Goal: Task Accomplishment & Management: Manage account settings

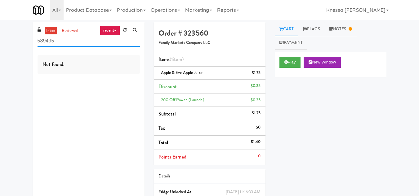
drag, startPoint x: 64, startPoint y: 40, endPoint x: 1, endPoint y: 46, distance: 63.5
click at [1, 46] on div "inbox reviewed recent all unclear take inventory issue suspicious failed recent…" at bounding box center [209, 125] width 419 height 206
paste input "Upland - Combo Cooler"
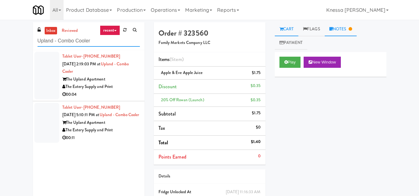
type input "Upland - Combo Cooler"
click at [342, 28] on link "Notes" at bounding box center [340, 29] width 32 height 14
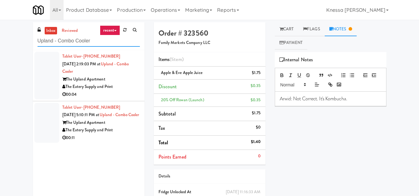
click at [84, 42] on input "Upland - Combo Cooler" at bounding box center [88, 40] width 102 height 11
click at [101, 38] on input "Upland - Combo Cooler" at bounding box center [88, 40] width 102 height 11
click at [106, 85] on div "The Eatery Supply and Print" at bounding box center [100, 87] width 77 height 8
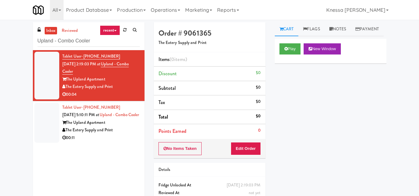
click at [104, 127] on div "The Upland Apartment" at bounding box center [100, 123] width 77 height 8
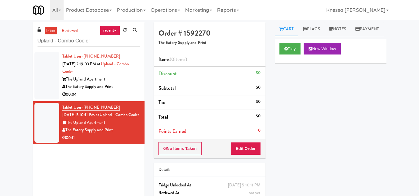
click at [101, 73] on div "Tablet User · (562) 556-3020 [DATE] 2:19:03 PM at [GEOGRAPHIC_DATA] - Combo Coo…" at bounding box center [100, 76] width 77 height 46
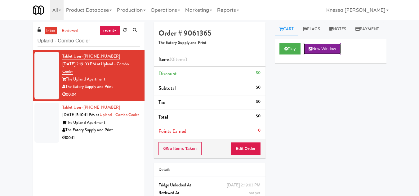
click at [328, 55] on button "New Window" at bounding box center [321, 48] width 37 height 11
drag, startPoint x: 308, startPoint y: 116, endPoint x: 276, endPoint y: 127, distance: 34.6
click at [308, 116] on div "Play New Window Primary Flag Clear Flag if unable to determine what was taken o…" at bounding box center [331, 155] width 112 height 232
click at [248, 145] on button "Edit Order" at bounding box center [246, 148] width 30 height 13
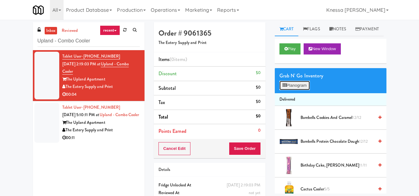
click at [303, 90] on button "Planogram" at bounding box center [294, 85] width 30 height 9
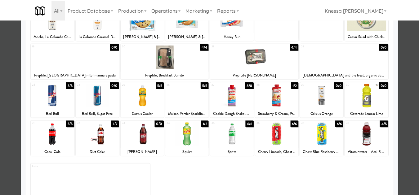
scroll to position [108, 0]
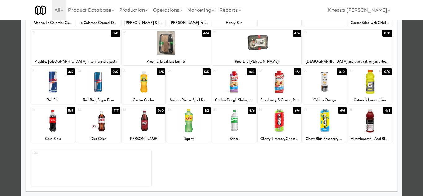
click at [410, 130] on div at bounding box center [211, 98] width 423 height 196
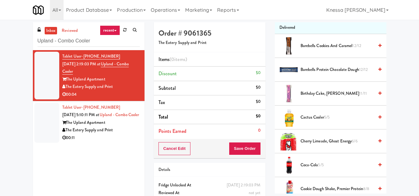
scroll to position [62, 0]
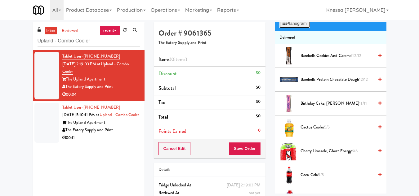
click at [294, 28] on button "Planogram" at bounding box center [294, 23] width 30 height 9
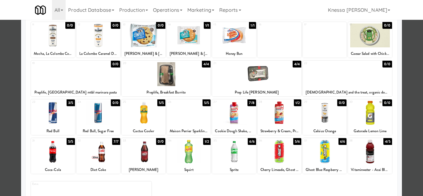
scroll to position [93, 0]
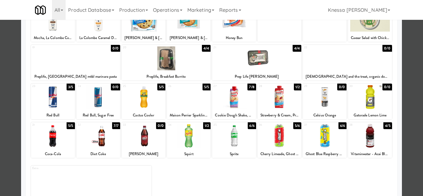
click at [192, 102] on div at bounding box center [189, 97] width 44 height 24
click at [408, 111] on div at bounding box center [211, 98] width 423 height 196
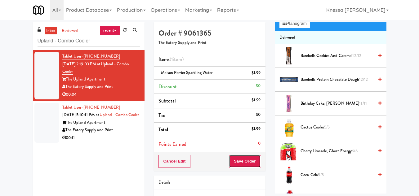
click at [241, 163] on button "Save Order" at bounding box center [245, 161] width 32 height 13
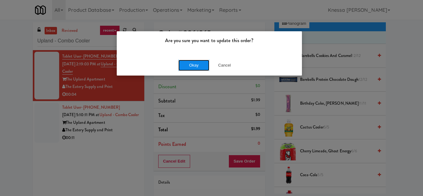
click at [192, 67] on button "Okay" at bounding box center [194, 65] width 31 height 11
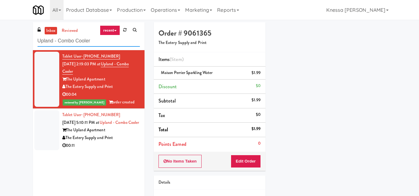
drag, startPoint x: 95, startPoint y: 42, endPoint x: 27, endPoint y: 43, distance: 67.6
click at [27, 43] on div "inbox reviewed recent all unclear take inventory issue suspicious failed recent…" at bounding box center [209, 128] width 419 height 212
paste input "Rosedale-Pantry-Right"
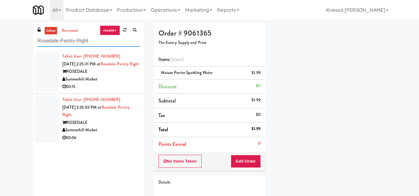
type input "Rosedale-Pantry-Right"
click at [109, 75] on div "Tablet User · (647) 768-3525 [DATE] 2:25:31 PM at [GEOGRAPHIC_DATA]-Right [GEOG…" at bounding box center [100, 72] width 77 height 38
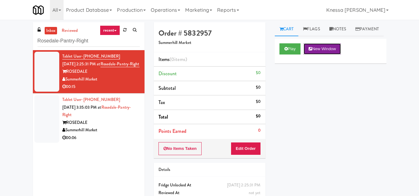
click at [316, 55] on button "New Window" at bounding box center [321, 48] width 37 height 11
click at [249, 147] on button "Edit Order" at bounding box center [246, 148] width 30 height 13
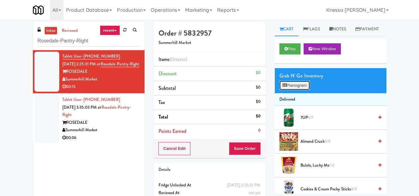
click at [300, 90] on button "Planogram" at bounding box center [294, 85] width 30 height 9
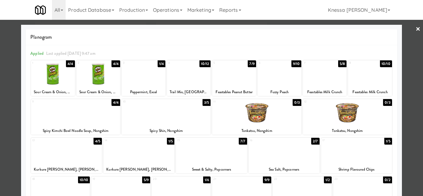
scroll to position [62, 0]
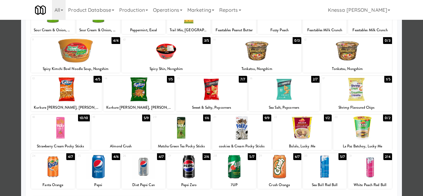
click at [351, 94] on div at bounding box center [356, 89] width 71 height 24
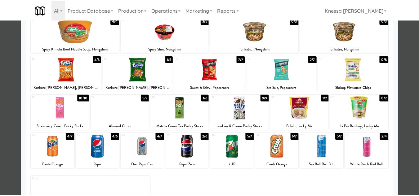
scroll to position [93, 0]
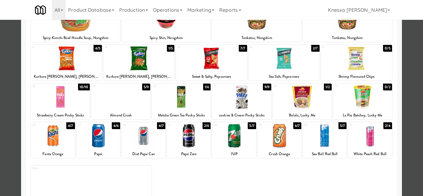
click at [412, 71] on div at bounding box center [211, 98] width 423 height 196
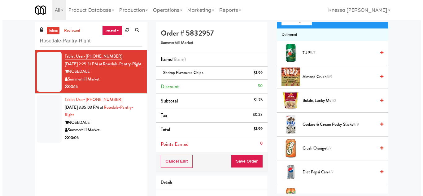
scroll to position [62, 0]
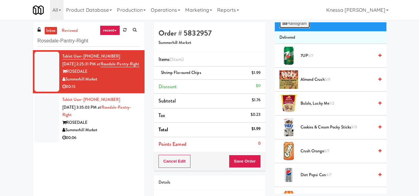
click at [305, 28] on button "Planogram" at bounding box center [294, 23] width 30 height 9
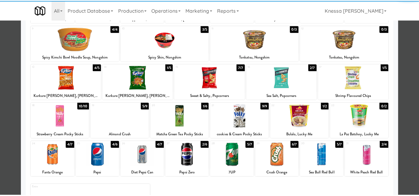
scroll to position [93, 0]
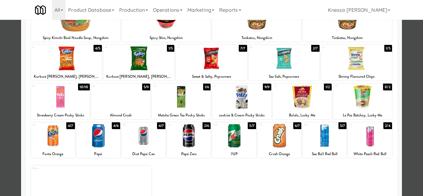
click at [410, 115] on div at bounding box center [211, 98] width 423 height 196
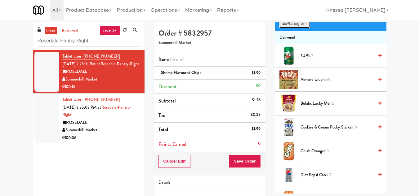
click at [287, 28] on button "Planogram" at bounding box center [294, 23] width 30 height 9
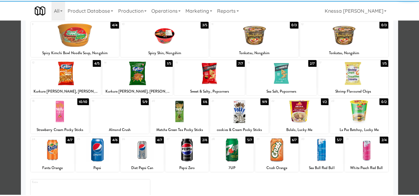
scroll to position [93, 0]
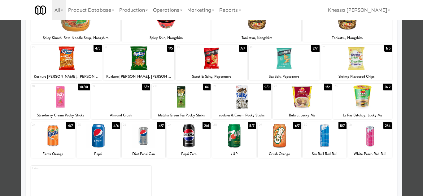
click at [127, 101] on div at bounding box center [120, 97] width 59 height 24
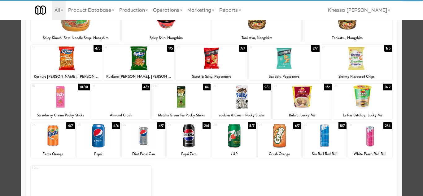
click at [414, 125] on div at bounding box center [211, 98] width 423 height 196
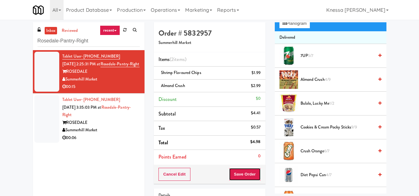
click at [250, 174] on button "Save Order" at bounding box center [245, 174] width 32 height 13
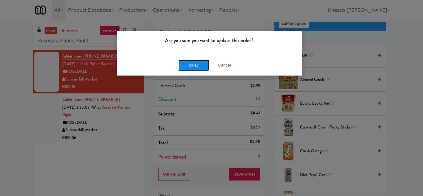
click at [194, 66] on button "Okay" at bounding box center [194, 65] width 31 height 11
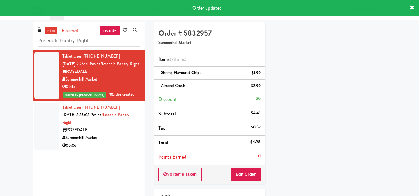
click at [101, 130] on div "Tablet User · (416) 897-0237 [DATE] 3:35:03 PM at [GEOGRAPHIC_DATA]-Right [GEOG…" at bounding box center [100, 127] width 77 height 46
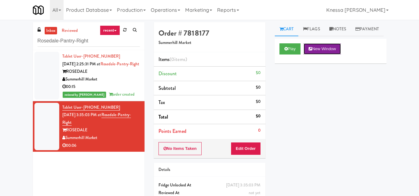
click at [322, 55] on button "New Window" at bounding box center [321, 48] width 37 height 11
click at [250, 150] on button "Edit Order" at bounding box center [246, 148] width 30 height 13
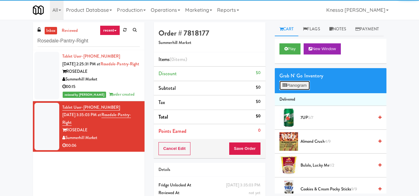
click at [296, 90] on button "Planogram" at bounding box center [294, 85] width 30 height 9
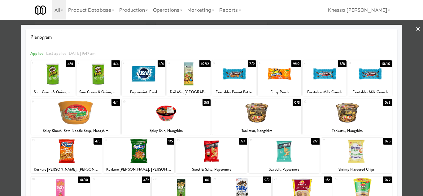
click at [48, 83] on div at bounding box center [53, 74] width 44 height 24
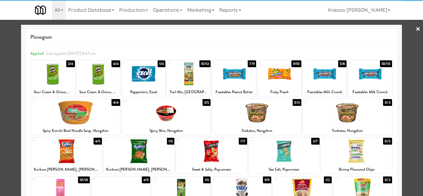
click at [407, 121] on div at bounding box center [211, 98] width 423 height 196
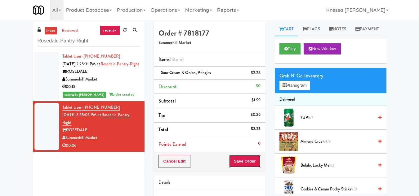
click at [246, 161] on button "Save Order" at bounding box center [245, 161] width 32 height 13
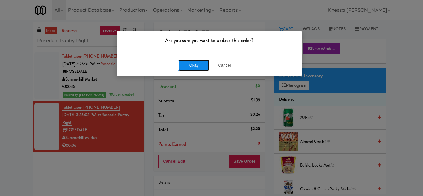
click at [194, 64] on button "Okay" at bounding box center [194, 65] width 31 height 11
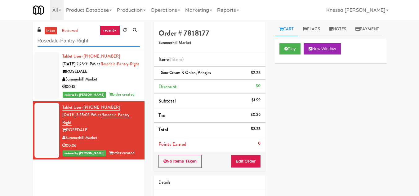
drag, startPoint x: 92, startPoint y: 44, endPoint x: 34, endPoint y: 39, distance: 58.1
click at [35, 40] on div "inbox reviewed recent all unclear take inventory issue suspicious failed recent…" at bounding box center [89, 36] width 112 height 28
paste input "Cirrus - Pantry - Lef"
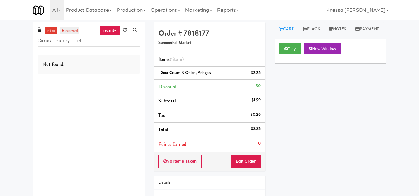
click at [69, 30] on link "reviewed" at bounding box center [69, 31] width 19 height 8
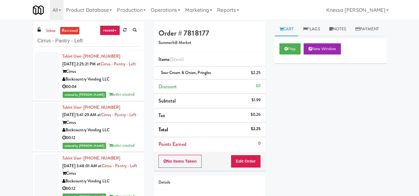
click at [98, 132] on div "Tablet User · (615) 668-0796 [DATE] 5:41:29 AM at Cirrus - Pantry - Left Cirrus…" at bounding box center [100, 127] width 77 height 46
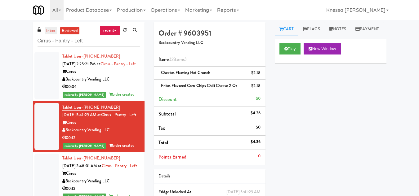
click at [49, 32] on link "inbox" at bounding box center [51, 31] width 13 height 8
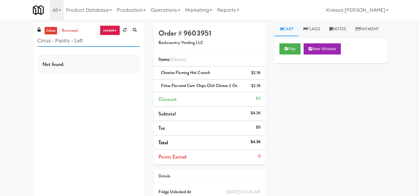
drag, startPoint x: 85, startPoint y: 43, endPoint x: 17, endPoint y: 40, distance: 68.0
click at [17, 40] on div "inbox reviewed recent all unclear take inventory issue suspicious failed recent…" at bounding box center [209, 125] width 419 height 206
paste input "SEIU - Combo"
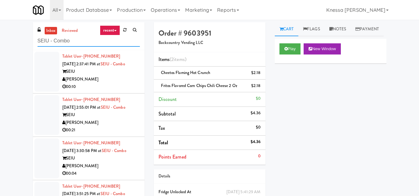
type input "SEIU - Combo"
click at [98, 77] on div "[PERSON_NAME]" at bounding box center [100, 80] width 77 height 8
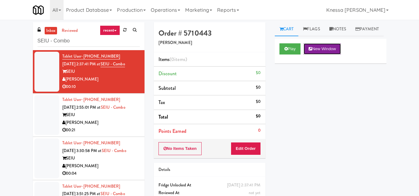
click at [321, 55] on button "New Window" at bounding box center [321, 48] width 37 height 11
click at [247, 148] on button "Edit Order" at bounding box center [246, 148] width 30 height 13
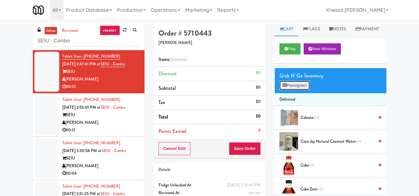
click at [289, 90] on button "Planogram" at bounding box center [294, 85] width 30 height 9
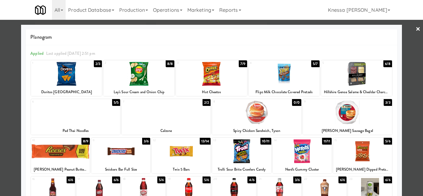
click at [356, 80] on div at bounding box center [356, 74] width 71 height 24
click at [416, 28] on link "×" at bounding box center [418, 29] width 5 height 19
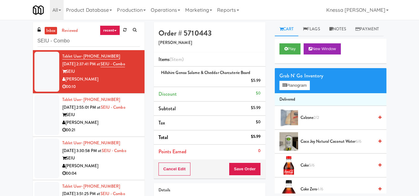
scroll to position [54, 0]
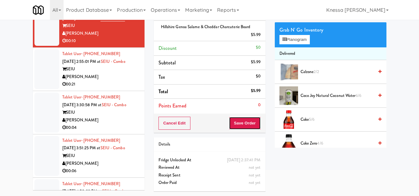
click at [248, 117] on button "Save Order" at bounding box center [245, 123] width 32 height 13
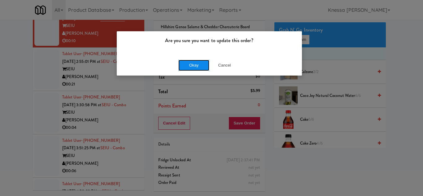
click at [199, 63] on button "Okay" at bounding box center [194, 65] width 31 height 11
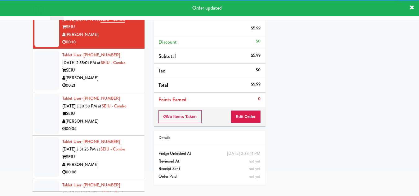
click at [96, 73] on div "Tablet User · (503) 810-8870 [DATE] 2:55:01 PM at SEIU - Combo SEIU Davey Vendi…" at bounding box center [100, 70] width 77 height 38
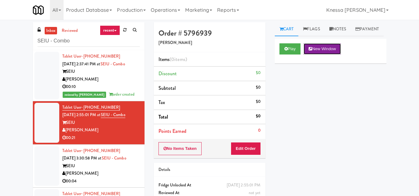
click at [324, 55] on button "New Window" at bounding box center [321, 48] width 37 height 11
click at [249, 151] on button "Edit Order" at bounding box center [246, 148] width 30 height 13
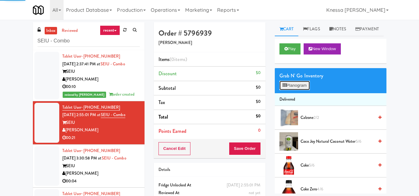
click at [304, 90] on button "Planogram" at bounding box center [294, 85] width 30 height 9
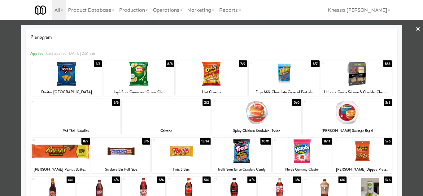
click at [414, 83] on div at bounding box center [211, 98] width 423 height 196
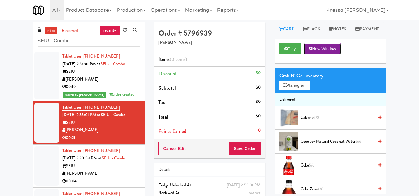
click at [325, 55] on button "New Window" at bounding box center [321, 48] width 37 height 11
drag, startPoint x: 302, startPoint y: 96, endPoint x: 288, endPoint y: 97, distance: 13.7
click at [302, 90] on button "Planogram" at bounding box center [294, 85] width 30 height 9
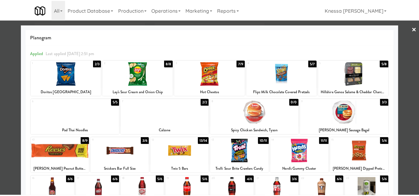
scroll to position [31, 0]
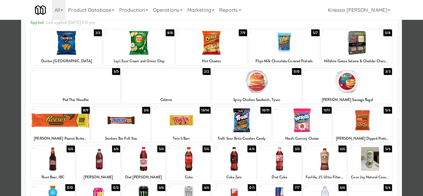
click at [364, 127] on div at bounding box center [362, 120] width 59 height 24
click at [253, 121] on div at bounding box center [241, 120] width 59 height 24
click at [408, 105] on div at bounding box center [211, 98] width 423 height 196
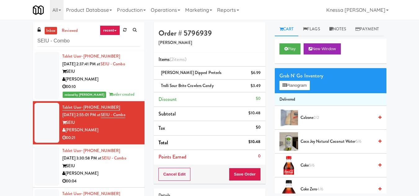
scroll to position [31, 0]
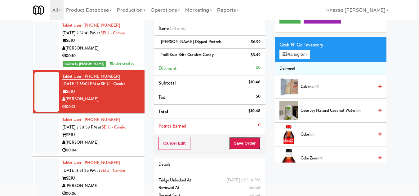
click at [241, 143] on button "Save Order" at bounding box center [245, 143] width 32 height 13
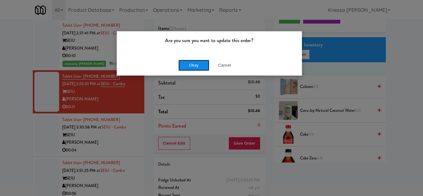
click at [197, 68] on button "Okay" at bounding box center [194, 65] width 31 height 11
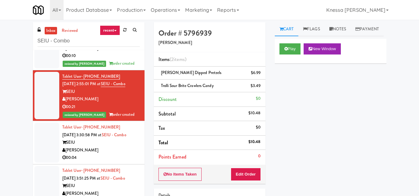
click at [99, 146] on div "Tablet User · (503) 990-3043 [DATE] 3:30:58 PM at SEIU - Combo SEIU Davey Vendi…" at bounding box center [100, 143] width 77 height 38
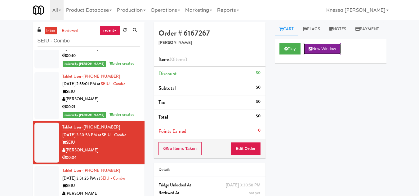
click at [320, 55] on button "New Window" at bounding box center [321, 48] width 37 height 11
click at [246, 148] on button "Edit Order" at bounding box center [246, 148] width 30 height 13
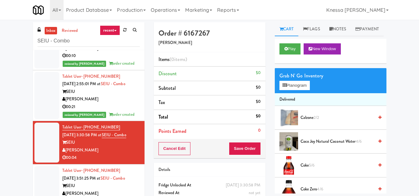
click at [211, 138] on li "Points Earned 0" at bounding box center [210, 131] width 112 height 14
click at [316, 55] on button "New Window" at bounding box center [321, 48] width 37 height 11
click at [303, 90] on button "Planogram" at bounding box center [294, 85] width 30 height 9
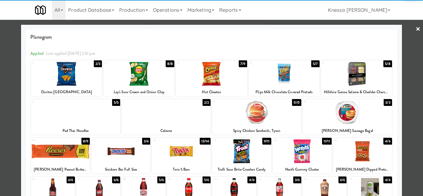
click at [70, 70] on div at bounding box center [66, 74] width 71 height 24
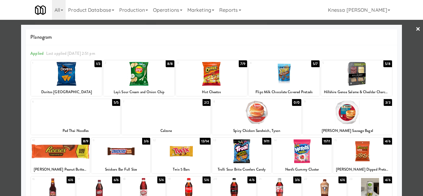
click at [408, 114] on div at bounding box center [211, 98] width 423 height 196
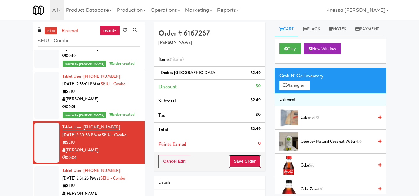
click at [247, 163] on button "Save Order" at bounding box center [245, 161] width 32 height 13
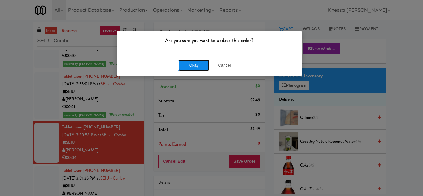
click at [188, 66] on button "Okay" at bounding box center [194, 65] width 31 height 11
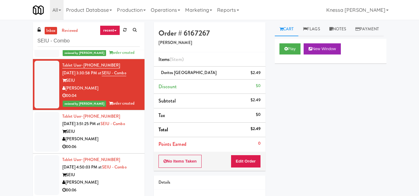
scroll to position [120, 0]
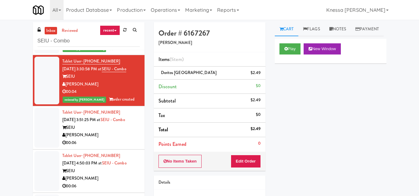
click at [101, 124] on div "SEIU" at bounding box center [100, 128] width 77 height 8
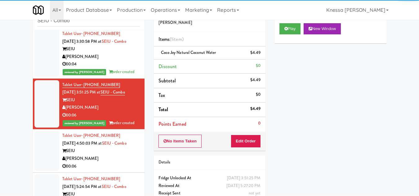
scroll to position [31, 0]
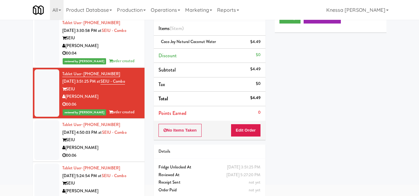
click at [103, 127] on div "Tablet User · (503) 812-7398 [DATE] 4:50:03 PM at SEIU - Combo SEIU Davey Vendi…" at bounding box center [100, 140] width 77 height 38
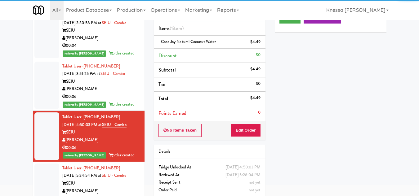
scroll to position [135, 0]
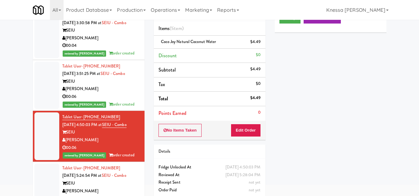
click at [97, 173] on span "[DATE] 5:24:54 PM at" at bounding box center [81, 176] width 39 height 6
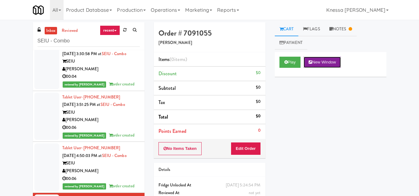
click at [335, 62] on button "New Window" at bounding box center [321, 62] width 37 height 11
click at [350, 24] on link "Notes" at bounding box center [340, 29] width 32 height 14
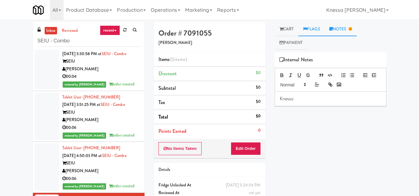
click at [314, 29] on link "Flags" at bounding box center [311, 29] width 26 height 14
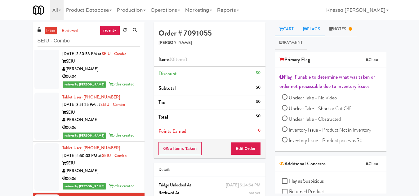
click at [288, 24] on link "Cart" at bounding box center [287, 29] width 24 height 14
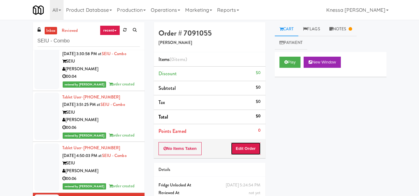
click at [257, 148] on button "Edit Order" at bounding box center [246, 148] width 30 height 13
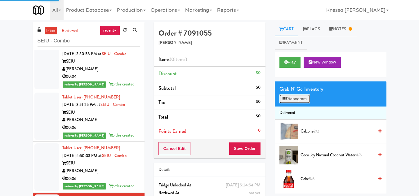
click at [297, 98] on button "Planogram" at bounding box center [294, 99] width 30 height 9
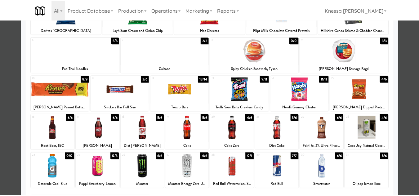
scroll to position [108, 0]
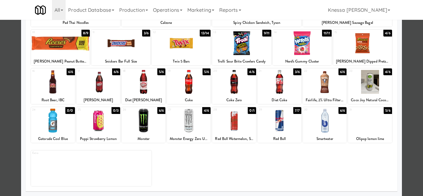
click at [406, 137] on div at bounding box center [211, 98] width 423 height 196
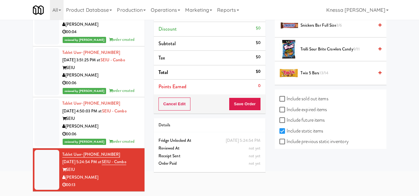
scroll to position [738, 0]
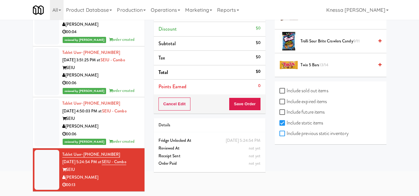
click at [284, 133] on input "Include previous static inventory" at bounding box center [282, 133] width 7 height 5
checkbox input "true"
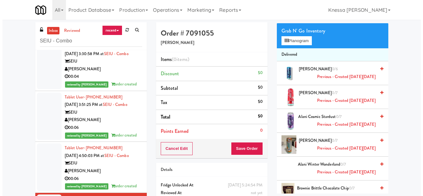
scroll to position [0, 0]
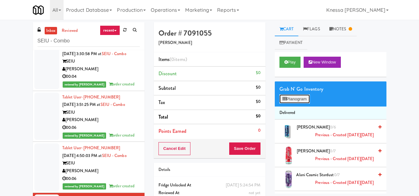
click at [294, 102] on button "Planogram" at bounding box center [294, 99] width 30 height 9
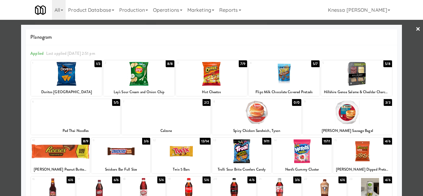
drag, startPoint x: 413, startPoint y: 26, endPoint x: 412, endPoint y: 30, distance: 4.2
click at [416, 26] on link "×" at bounding box center [418, 29] width 5 height 19
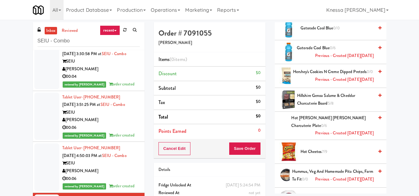
scroll to position [713, 0]
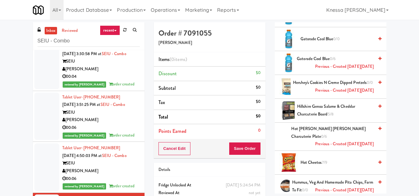
click at [378, 85] on icon at bounding box center [379, 83] width 3 height 4
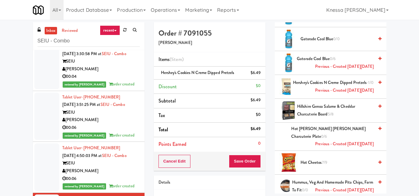
scroll to position [135, 0]
drag, startPoint x: 85, startPoint y: 39, endPoint x: 20, endPoint y: 46, distance: 66.1
click at [20, 46] on div "inbox reviewed recent all unclear take inventory issue suspicious failed recent…" at bounding box center [209, 131] width 419 height 218
paste input "[PERSON_NAME]"
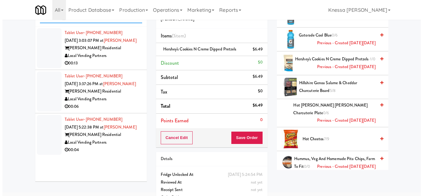
scroll to position [0, 0]
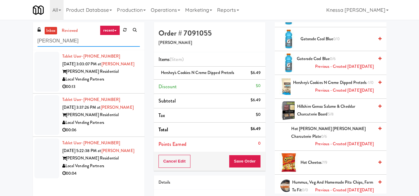
type input "[PERSON_NAME]"
click at [108, 83] on div "Local Vending Partners" at bounding box center [100, 80] width 77 height 8
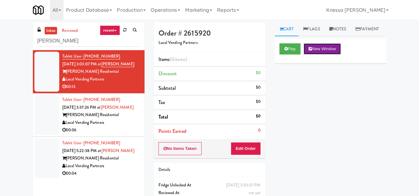
click at [315, 55] on button "New Window" at bounding box center [321, 48] width 37 height 11
click at [252, 150] on button "Edit Order" at bounding box center [246, 148] width 30 height 13
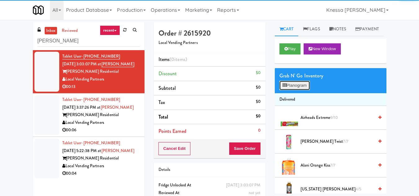
click at [296, 90] on button "Planogram" at bounding box center [294, 85] width 30 height 9
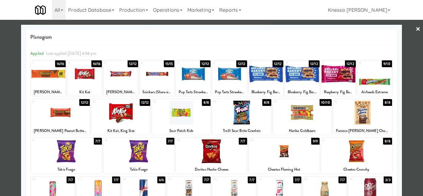
click at [409, 60] on div at bounding box center [211, 98] width 423 height 196
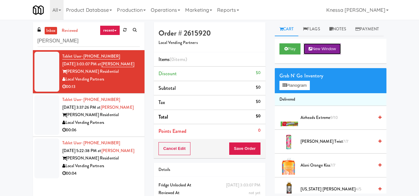
click at [322, 55] on button "New Window" at bounding box center [321, 48] width 37 height 11
click at [328, 55] on button "New Window" at bounding box center [321, 48] width 37 height 11
click at [331, 55] on button "New Window" at bounding box center [321, 48] width 37 height 11
click at [285, 87] on icon at bounding box center [284, 85] width 4 height 4
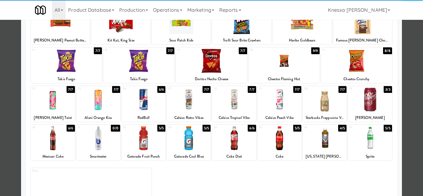
scroll to position [108, 0]
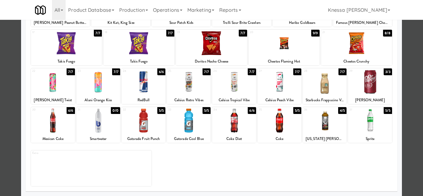
click at [322, 87] on div at bounding box center [325, 82] width 44 height 24
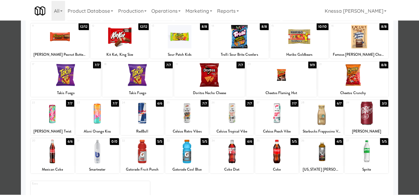
scroll to position [46, 0]
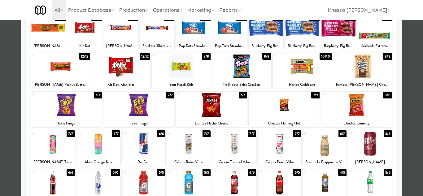
click at [138, 104] on div at bounding box center [139, 105] width 71 height 24
click at [412, 132] on div at bounding box center [211, 98] width 423 height 196
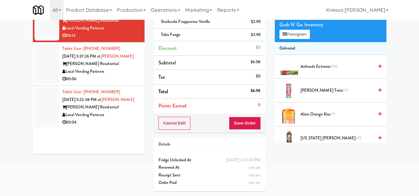
scroll to position [59, 0]
click at [245, 117] on button "Save Order" at bounding box center [245, 123] width 32 height 13
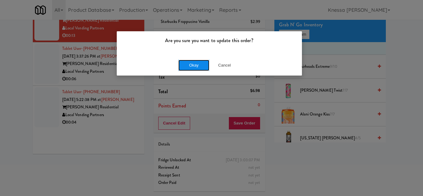
click at [198, 64] on button "Okay" at bounding box center [194, 65] width 31 height 11
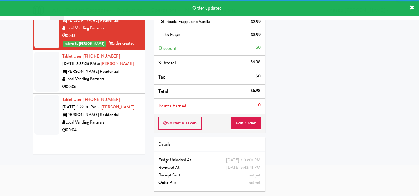
click at [115, 68] on div "Tablet User · (415) 770-1222 [DATE] 3:37:26 PM at [PERSON_NAME] - Fridge [PERSO…" at bounding box center [100, 72] width 77 height 38
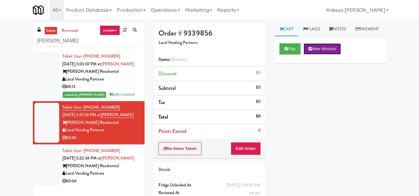
click at [319, 55] on button "New Window" at bounding box center [321, 48] width 37 height 11
click at [324, 55] on button "New Window" at bounding box center [321, 48] width 37 height 11
click at [249, 146] on button "Edit Order" at bounding box center [246, 148] width 30 height 13
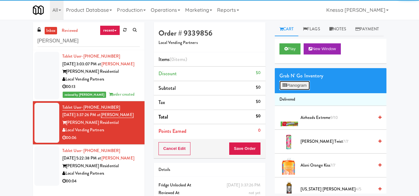
click at [299, 90] on button "Planogram" at bounding box center [294, 85] width 30 height 9
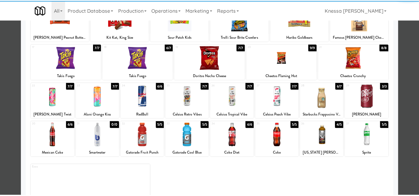
scroll to position [108, 0]
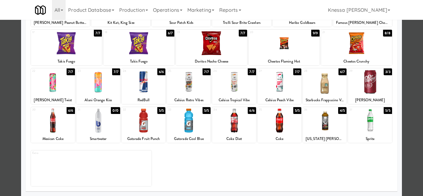
click at [230, 117] on div at bounding box center [234, 121] width 44 height 24
click at [408, 152] on div at bounding box center [211, 98] width 423 height 196
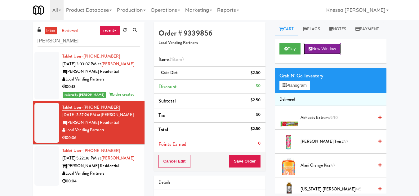
click at [322, 55] on button "New Window" at bounding box center [321, 48] width 37 height 11
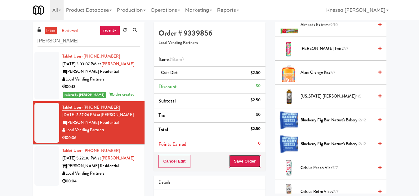
click at [244, 158] on button "Save Order" at bounding box center [245, 161] width 32 height 13
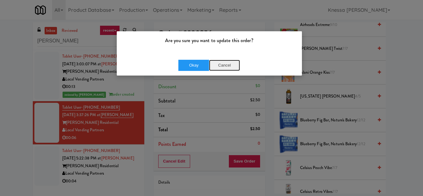
click at [230, 65] on button "Cancel" at bounding box center [224, 65] width 31 height 11
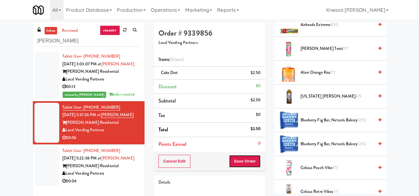
click at [249, 162] on button "Save Order" at bounding box center [245, 161] width 32 height 13
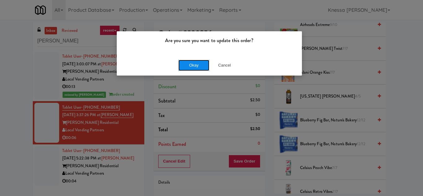
click at [189, 63] on button "Okay" at bounding box center [194, 65] width 31 height 11
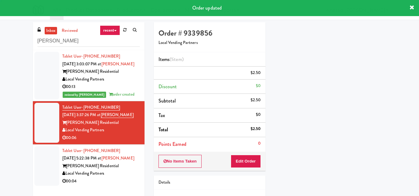
scroll to position [91, 0]
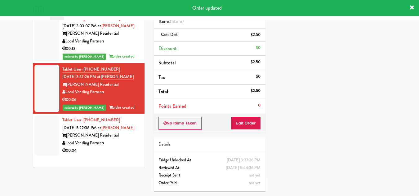
click at [92, 143] on div "Tablet User · (312) 619-7472 [DATE] 5:22:38 PM at [PERSON_NAME] - Fridge [PERSO…" at bounding box center [100, 136] width 77 height 38
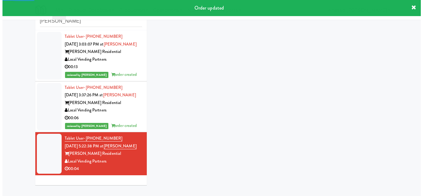
scroll to position [33, 0]
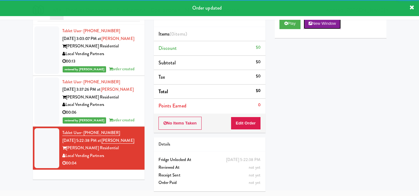
click at [323, 29] on button "New Window" at bounding box center [321, 23] width 37 height 11
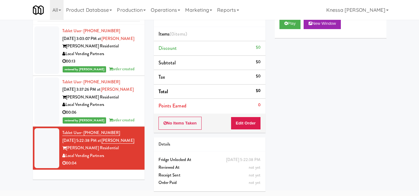
click at [294, 125] on div "Play New Window Primary Flag Clear Flag if unable to determine what was taken o…" at bounding box center [331, 129] width 112 height 232
click at [249, 117] on button "Edit Order" at bounding box center [246, 123] width 30 height 13
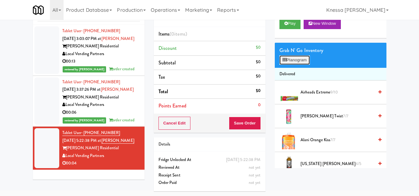
click at [293, 64] on button "Planogram" at bounding box center [294, 59] width 30 height 9
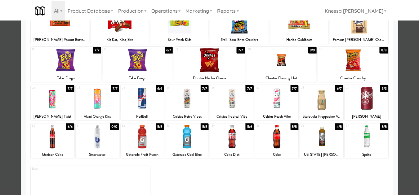
scroll to position [93, 0]
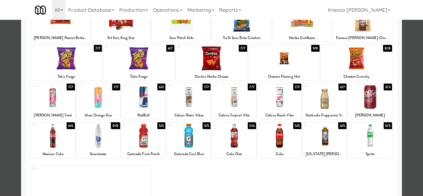
click at [143, 98] on div at bounding box center [144, 97] width 44 height 24
click at [408, 132] on div at bounding box center [211, 98] width 423 height 196
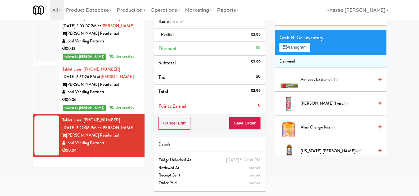
scroll to position [46, 0]
click at [249, 118] on button "Save Order" at bounding box center [245, 123] width 32 height 13
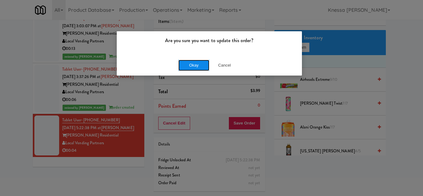
click at [193, 63] on button "Okay" at bounding box center [194, 65] width 31 height 11
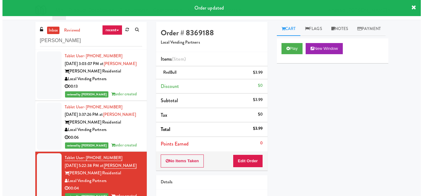
scroll to position [0, 0]
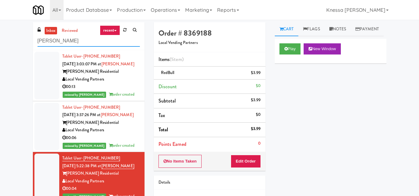
drag, startPoint x: 81, startPoint y: 40, endPoint x: 26, endPoint y: 40, distance: 54.9
click at [26, 40] on div "inbox reviewed recent all unclear take inventory issue suspicious failed recent…" at bounding box center [209, 128] width 419 height 212
paste input "St. [PERSON_NAME]"
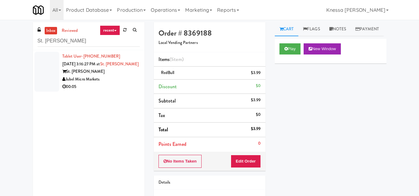
click at [99, 74] on div "Tablet User · (469) 584-5184 [DATE] 3:16:27 PM at [GEOGRAPHIC_DATA][PERSON_NAME…" at bounding box center [100, 72] width 77 height 38
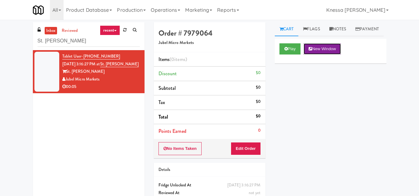
click at [335, 55] on button "New Window" at bounding box center [321, 48] width 37 height 11
click at [323, 55] on button "New Window" at bounding box center [321, 48] width 37 height 11
click at [71, 29] on link "reviewed" at bounding box center [69, 31] width 19 height 8
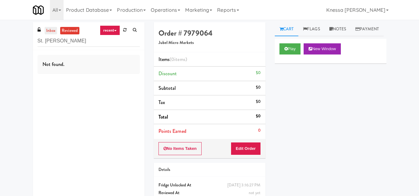
click at [51, 31] on link "inbox" at bounding box center [51, 31] width 13 height 8
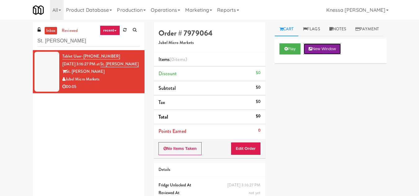
click at [324, 55] on button "New Window" at bounding box center [321, 48] width 37 height 11
click at [322, 55] on button "New Window" at bounding box center [321, 48] width 37 height 11
click at [309, 151] on div "Play New Window Primary Flag Clear Flag if unable to determine what was taken o…" at bounding box center [331, 155] width 112 height 232
click at [178, 147] on button "No Items Taken" at bounding box center [179, 148] width 43 height 13
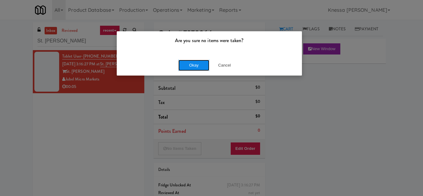
click at [192, 64] on button "Okay" at bounding box center [194, 65] width 31 height 11
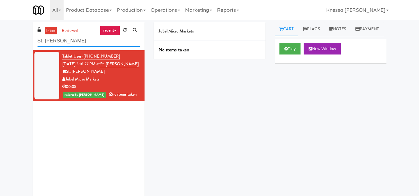
drag, startPoint x: 97, startPoint y: 39, endPoint x: 32, endPoint y: 40, distance: 64.8
click at [32, 40] on div "inbox reviewed recent all unclear take inventory issue suspicious failed recent…" at bounding box center [88, 115] width 121 height 187
paste input "1140 S Wabash - Right - Ambient"
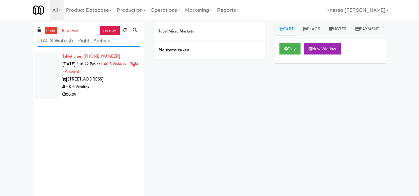
type input "1140 S Wabash - Right - Ambient"
click at [109, 82] on div "[STREET_ADDRESS]" at bounding box center [100, 80] width 77 height 8
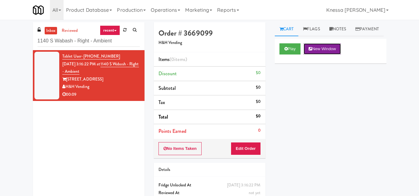
click at [328, 55] on button "New Window" at bounding box center [321, 48] width 37 height 11
click at [319, 55] on button "New Window" at bounding box center [321, 48] width 37 height 11
click at [324, 55] on button "New Window" at bounding box center [321, 48] width 37 height 11
click at [240, 149] on button "Edit Order" at bounding box center [246, 148] width 30 height 13
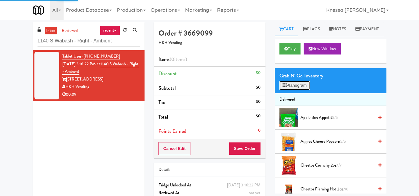
click at [296, 90] on button "Planogram" at bounding box center [294, 85] width 30 height 9
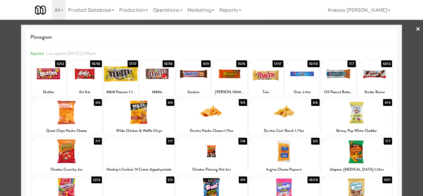
scroll to position [31, 0]
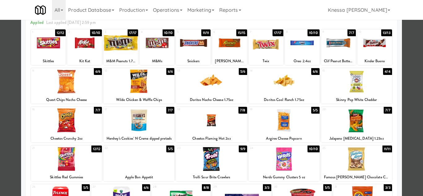
click at [211, 86] on div at bounding box center [211, 82] width 71 height 24
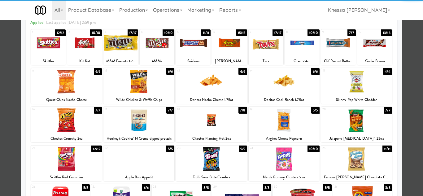
click at [407, 97] on div at bounding box center [211, 98] width 423 height 196
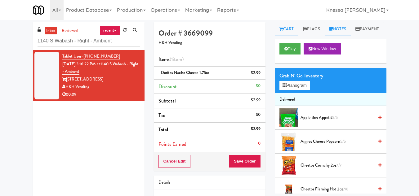
click at [335, 29] on link "Notes" at bounding box center [337, 29] width 26 height 14
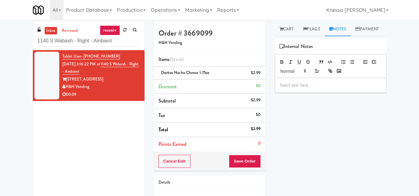
click at [302, 89] on p at bounding box center [331, 85] width 102 height 7
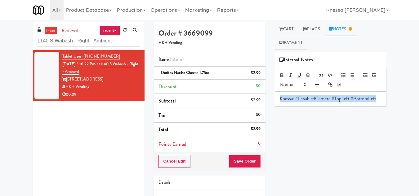
drag, startPoint x: 314, startPoint y: 105, endPoint x: 276, endPoint y: 97, distance: 38.7
click at [276, 97] on div "Knessa: #DisabledCamera #TopLeft #BottomLeft" at bounding box center [330, 99] width 111 height 14
copy p "Knessa: #DisabledCamera #TopLeft #BottomLeft"
click at [251, 160] on button "Save Order" at bounding box center [245, 161] width 32 height 13
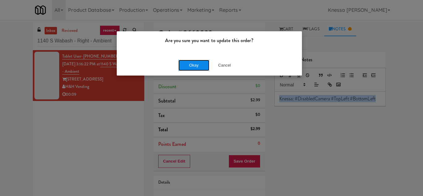
click at [202, 65] on button "Okay" at bounding box center [194, 65] width 31 height 11
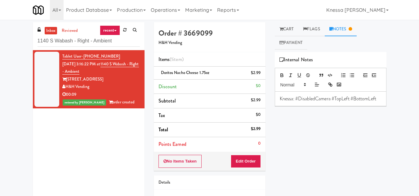
click at [328, 149] on div "Play New Window Primary Flag Clear Flag if unable to determine what was taken o…" at bounding box center [331, 168] width 112 height 232
drag, startPoint x: 113, startPoint y: 38, endPoint x: 13, endPoint y: 40, distance: 100.4
click at [13, 40] on div "inbox reviewed recent all unclear take inventory issue suspicious failed recent…" at bounding box center [209, 128] width 419 height 212
paste input "605 Cooler 1"
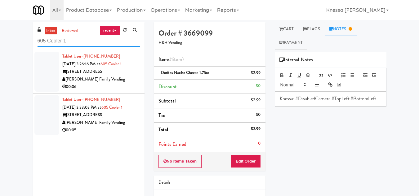
type input "605 Cooler 1"
click at [113, 73] on div "[STREET_ADDRESS]" at bounding box center [100, 72] width 77 height 8
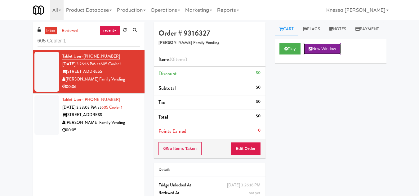
click at [322, 55] on button "New Window" at bounding box center [321, 48] width 37 height 11
click at [318, 55] on button "New Window" at bounding box center [321, 48] width 37 height 11
click at [245, 150] on button "Edit Order" at bounding box center [246, 148] width 30 height 13
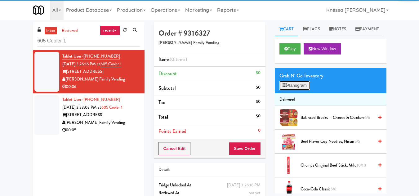
click at [294, 90] on button "Planogram" at bounding box center [294, 85] width 30 height 9
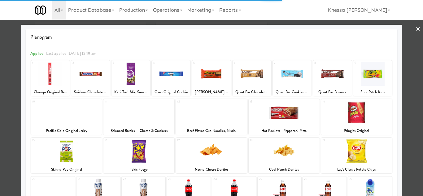
scroll to position [108, 0]
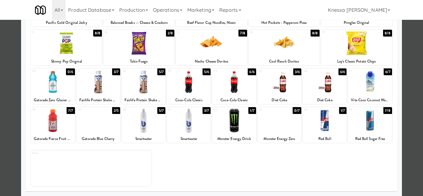
click at [359, 122] on div at bounding box center [370, 121] width 44 height 24
click at [227, 123] on div at bounding box center [234, 121] width 44 height 24
click at [410, 119] on div at bounding box center [211, 98] width 423 height 196
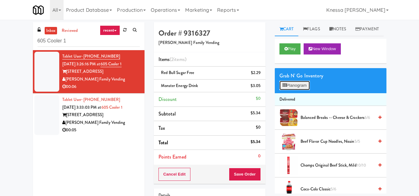
click at [296, 90] on button "Planogram" at bounding box center [294, 85] width 30 height 9
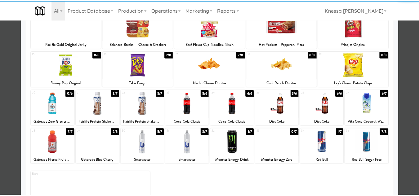
scroll to position [108, 0]
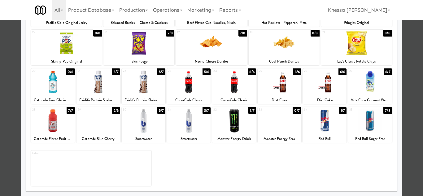
click at [410, 137] on div at bounding box center [211, 98] width 423 height 196
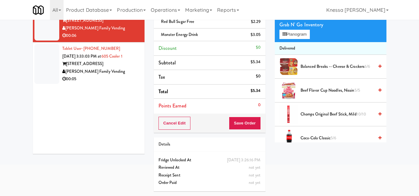
scroll to position [59, 0]
click at [245, 117] on button "Save Order" at bounding box center [245, 123] width 32 height 13
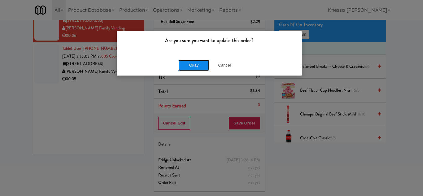
click at [191, 63] on button "Okay" at bounding box center [194, 65] width 31 height 11
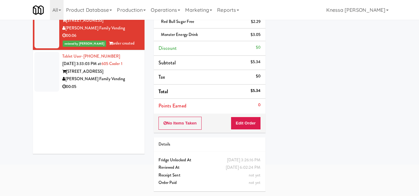
click at [105, 85] on li "Tablet User · (435) 899-9183 [DATE] 3:33:03 PM at [GEOGRAPHIC_DATA] [GEOGRAPHIC…" at bounding box center [89, 71] width 112 height 43
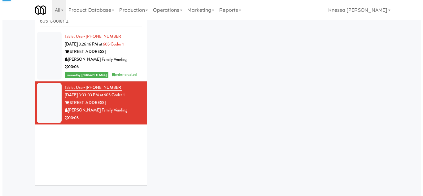
scroll to position [33, 0]
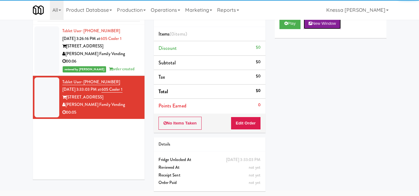
click at [319, 28] on button "New Window" at bounding box center [321, 23] width 37 height 11
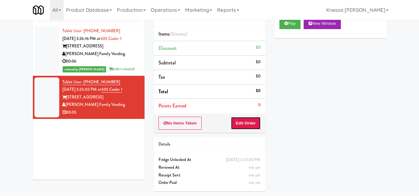
click at [256, 117] on button "Edit Order" at bounding box center [246, 123] width 30 height 13
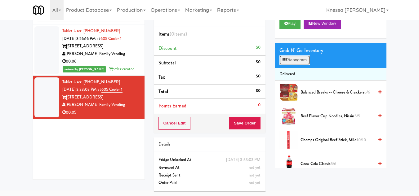
click at [293, 65] on button "Planogram" at bounding box center [294, 59] width 30 height 9
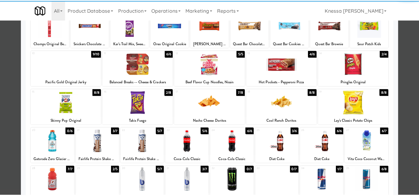
scroll to position [108, 0]
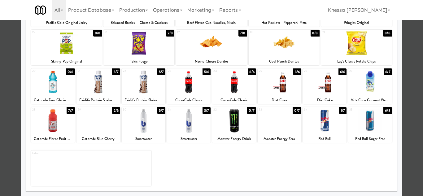
click at [329, 125] on div at bounding box center [325, 121] width 44 height 24
click at [412, 108] on div at bounding box center [211, 98] width 423 height 196
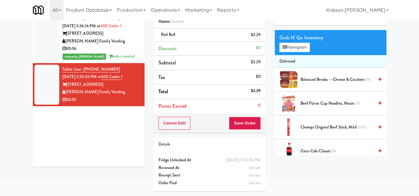
scroll to position [46, 0]
click at [244, 117] on button "Save Order" at bounding box center [245, 123] width 32 height 13
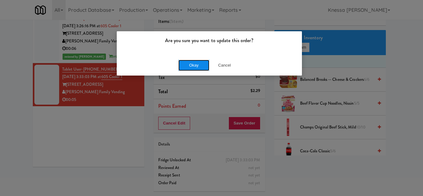
click at [195, 65] on button "Okay" at bounding box center [194, 65] width 31 height 11
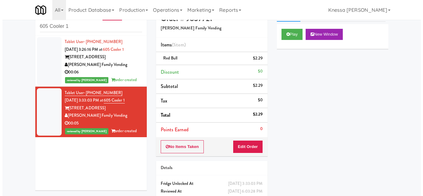
scroll to position [0, 0]
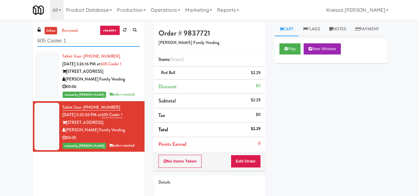
drag, startPoint x: 76, startPoint y: 42, endPoint x: 12, endPoint y: 45, distance: 63.6
click at [12, 45] on div "inbox reviewed recent all unclear take inventory issue suspicious failed recent…" at bounding box center [209, 128] width 419 height 212
paste input "The Sound at [PERSON_NAME][GEOGRAPHIC_DATA]"
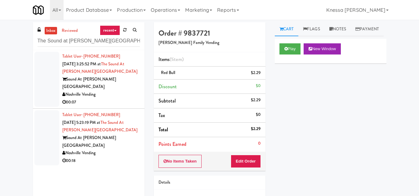
click at [115, 91] on div "Noshville Vending" at bounding box center [100, 95] width 77 height 8
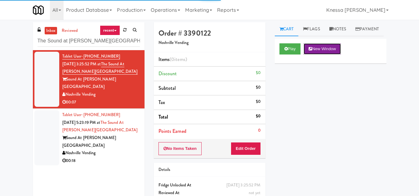
click at [323, 55] on button "New Window" at bounding box center [321, 48] width 37 height 11
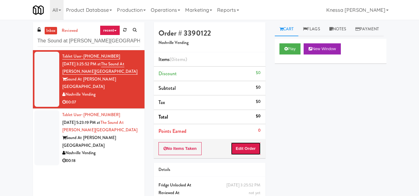
click at [253, 148] on button "Edit Order" at bounding box center [246, 148] width 30 height 13
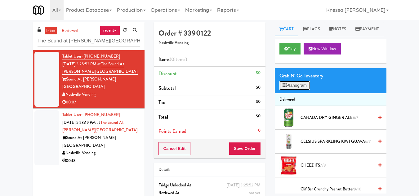
click at [296, 90] on button "Planogram" at bounding box center [294, 85] width 30 height 9
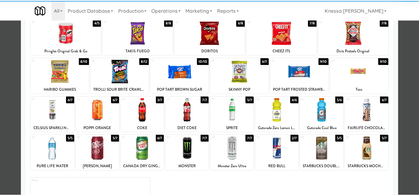
scroll to position [93, 0]
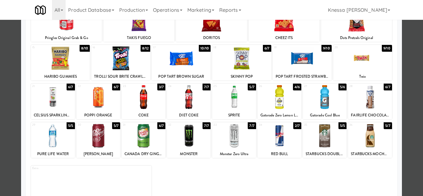
click at [193, 101] on div at bounding box center [189, 97] width 44 height 24
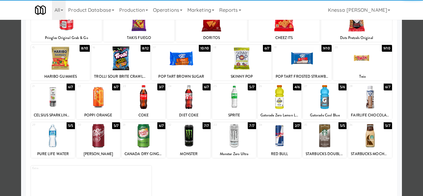
click at [139, 102] on div at bounding box center [144, 97] width 44 height 24
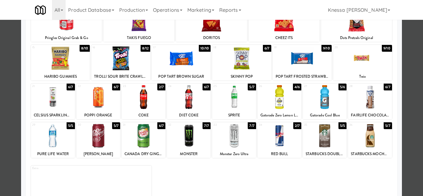
click at [411, 92] on div at bounding box center [211, 98] width 423 height 196
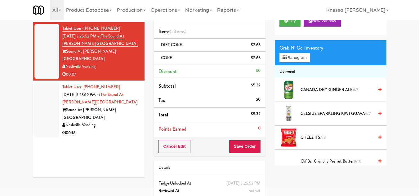
scroll to position [59, 0]
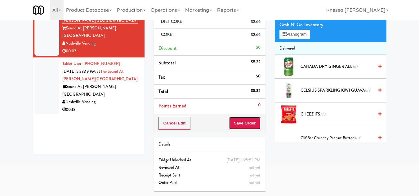
click at [248, 117] on button "Save Order" at bounding box center [245, 123] width 32 height 13
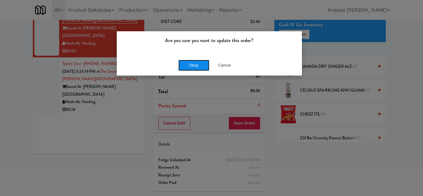
click at [188, 62] on button "Okay" at bounding box center [194, 65] width 31 height 11
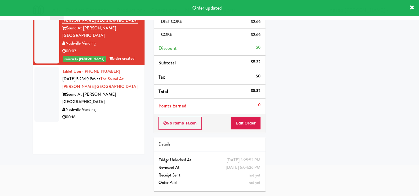
click at [100, 68] on div "Tablet User · (615) 260-3605 [DATE] 5:23:19 PM at [GEOGRAPHIC_DATA] at [PERSON_…" at bounding box center [100, 94] width 77 height 53
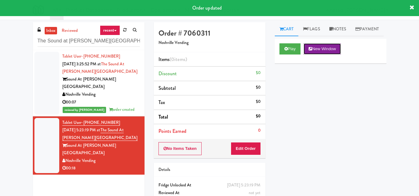
click at [328, 55] on button "New Window" at bounding box center [321, 48] width 37 height 11
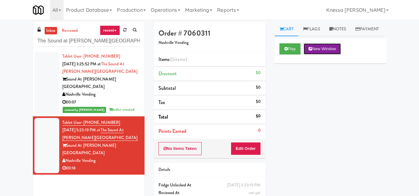
click at [333, 55] on button "New Window" at bounding box center [321, 48] width 37 height 11
click at [248, 150] on button "Edit Order" at bounding box center [246, 148] width 30 height 13
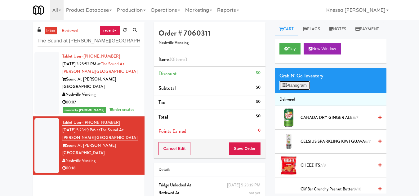
click at [296, 90] on button "Planogram" at bounding box center [294, 85] width 30 height 9
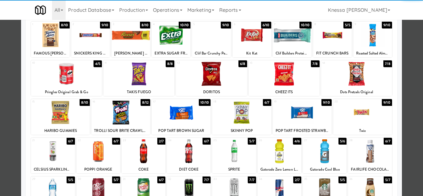
scroll to position [108, 0]
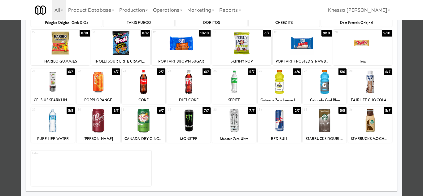
click at [230, 128] on div at bounding box center [234, 121] width 44 height 24
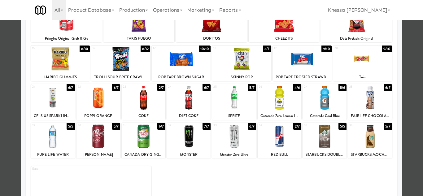
scroll to position [77, 0]
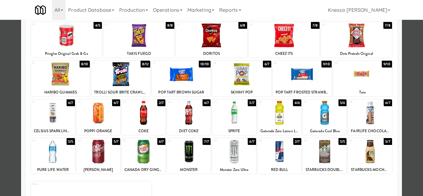
click at [55, 152] on div at bounding box center [53, 152] width 44 height 24
click at [409, 111] on div at bounding box center [211, 98] width 423 height 196
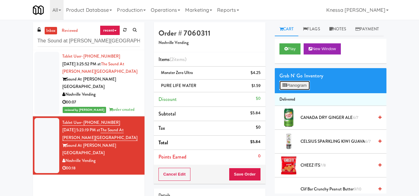
click at [301, 90] on button "Planogram" at bounding box center [294, 85] width 30 height 9
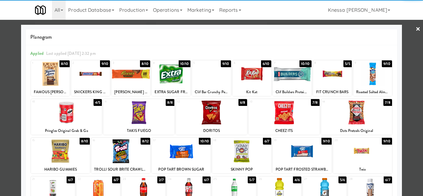
click at [300, 151] on div at bounding box center [302, 151] width 59 height 24
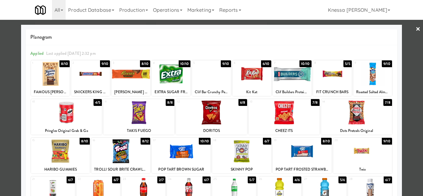
click at [409, 153] on div at bounding box center [211, 98] width 423 height 196
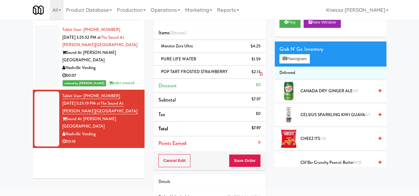
scroll to position [62, 0]
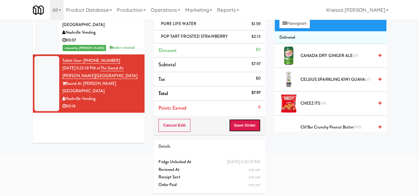
click at [254, 121] on button "Save Order" at bounding box center [245, 125] width 32 height 13
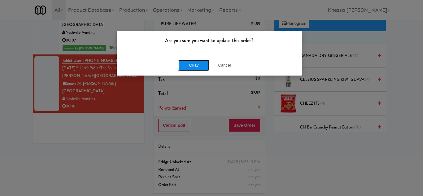
click at [197, 64] on button "Okay" at bounding box center [194, 65] width 31 height 11
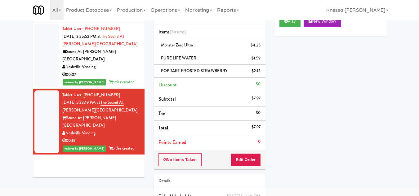
scroll to position [0, 0]
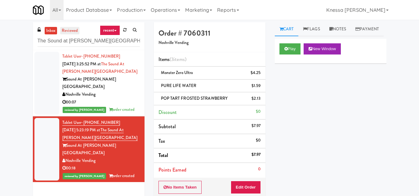
click at [73, 31] on link "reviewed" at bounding box center [69, 31] width 19 height 8
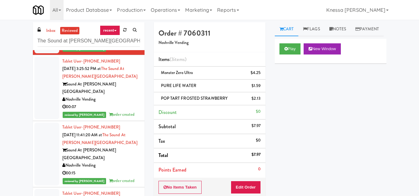
scroll to position [62, 0]
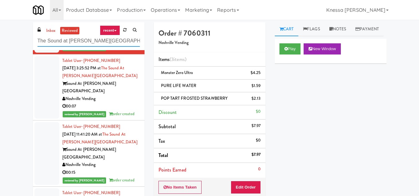
click at [75, 37] on input "The Sound at [PERSON_NAME][GEOGRAPHIC_DATA]" at bounding box center [88, 40] width 102 height 11
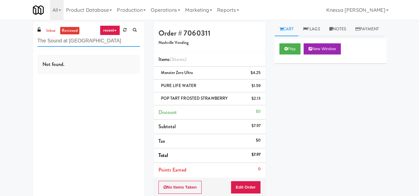
scroll to position [0, 0]
click at [82, 41] on input "The Sound at [GEOGRAPHIC_DATA]" at bounding box center [88, 40] width 102 height 11
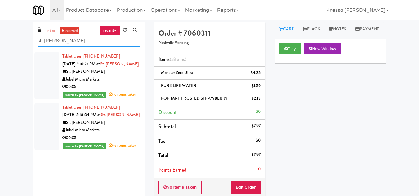
type input "st. [PERSON_NAME]"
click at [108, 83] on div "Jubel Micro Markets" at bounding box center [100, 80] width 77 height 8
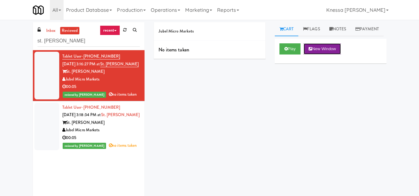
click at [326, 55] on button "New Window" at bounding box center [321, 48] width 37 height 11
click at [101, 118] on span "[DATE] 3:18:34 PM at" at bounding box center [81, 115] width 39 height 6
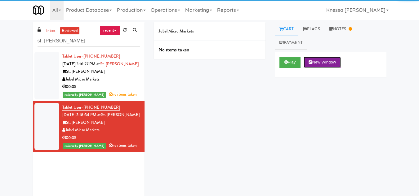
click at [330, 60] on button "New Window" at bounding box center [321, 62] width 37 height 11
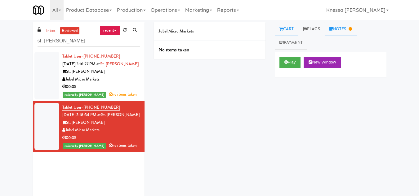
click at [338, 28] on link "Notes" at bounding box center [340, 29] width 32 height 14
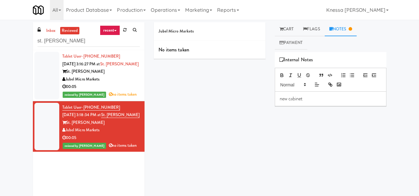
click at [103, 83] on div "Jubel Micro Markets" at bounding box center [100, 80] width 77 height 8
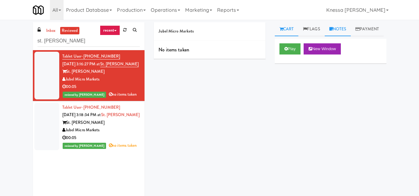
click at [337, 31] on link "Notes" at bounding box center [337, 29] width 26 height 14
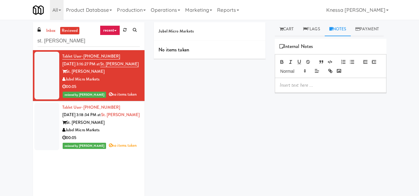
click at [297, 89] on p at bounding box center [331, 85] width 102 height 7
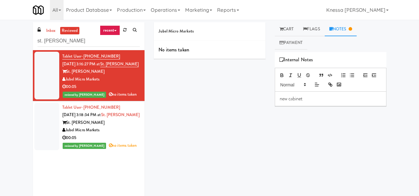
click at [279, 101] on div "new cabinet" at bounding box center [330, 99] width 111 height 14
drag, startPoint x: 114, startPoint y: 118, endPoint x: 160, endPoint y: 98, distance: 50.6
click at [115, 118] on div "Tablet User · (469) 584-5184 [DATE] 3:18:34 PM at [GEOGRAPHIC_DATA][PERSON_NAME…" at bounding box center [100, 127] width 77 height 46
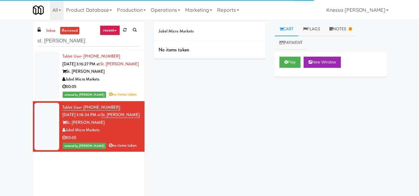
click at [118, 71] on div "Tablet User · (469) 584-5184 [DATE] 3:16:27 PM at [GEOGRAPHIC_DATA][PERSON_NAME…" at bounding box center [100, 76] width 77 height 46
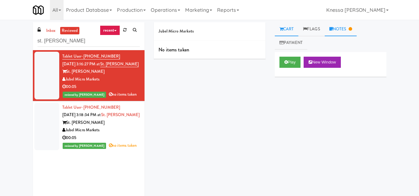
click at [341, 27] on link "Notes" at bounding box center [340, 29] width 32 height 14
